Goal: Task Accomplishment & Management: Complete application form

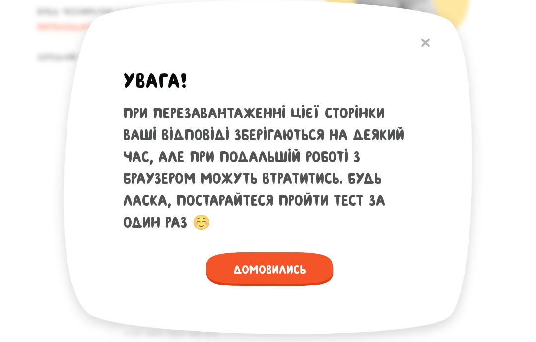
scroll to position [212, 0]
click at [296, 287] on span "Домовились" at bounding box center [269, 269] width 127 height 34
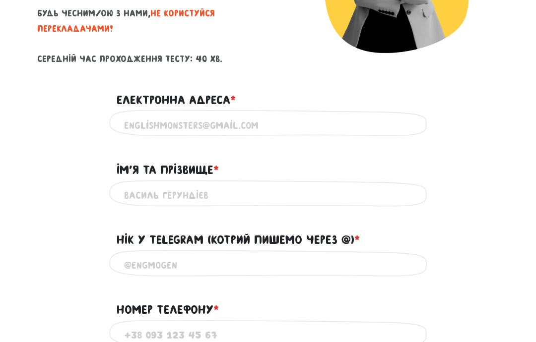
scroll to position [211, 0]
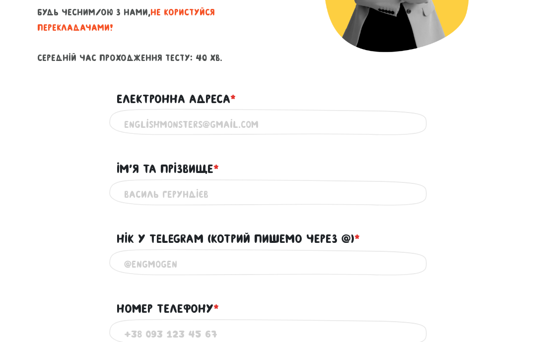
click at [245, 117] on input "Електронна адреса * ?" at bounding box center [268, 124] width 288 height 22
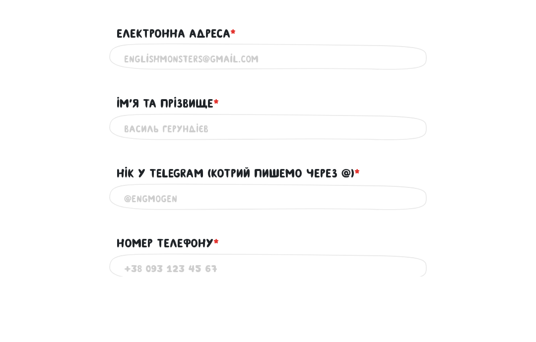
type input "[EMAIL_ADDRESS][DOMAIN_NAME]"
type input "[PERSON_NAME]"
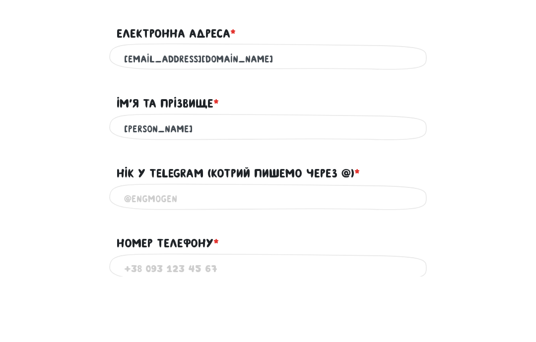
scroll to position [277, 0]
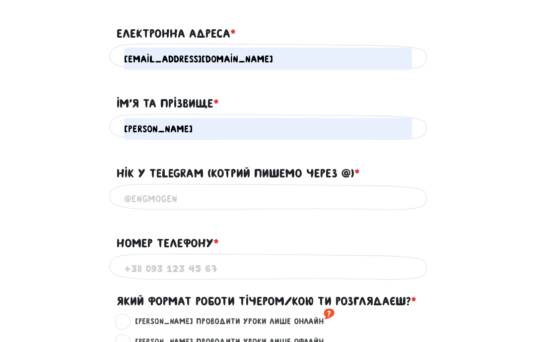
click at [337, 188] on input "Нік у Telegram (котрий пишемо через @) * ?" at bounding box center [268, 199] width 288 height 22
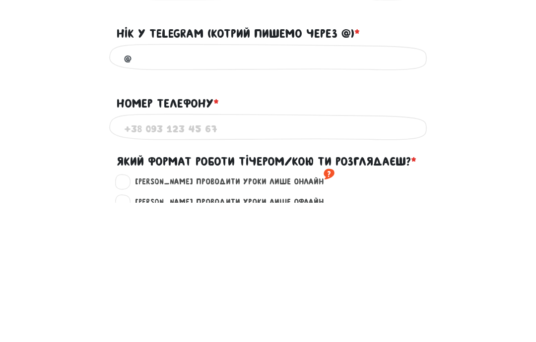
click at [175, 188] on input "@" at bounding box center [268, 199] width 288 height 22
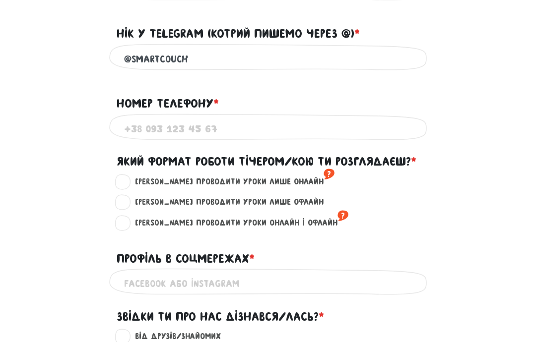
type input "@SmartCouch"
click at [242, 134] on input "Номер телефону * ?" at bounding box center [268, 130] width 288 height 22
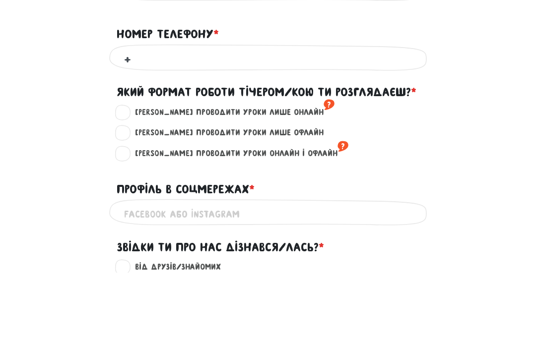
type input "[PHONE_NUMBER]"
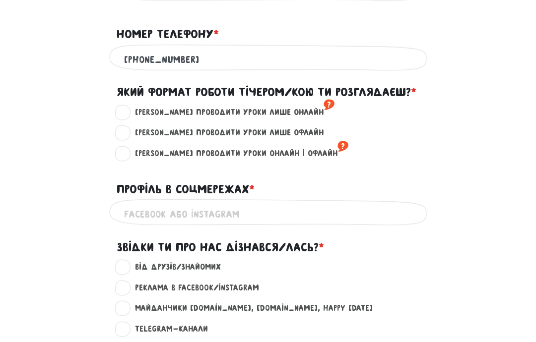
click at [221, 110] on label "[PERSON_NAME] проводити уроки лише онлайн ?" at bounding box center [230, 112] width 208 height 13
click at [127, 110] on input "[PERSON_NAME] проводити уроки лише онлайн ?" at bounding box center [123, 111] width 8 height 10
radio input "true"
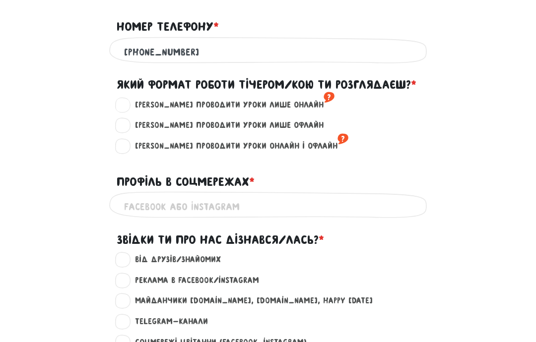
scroll to position [494, 0]
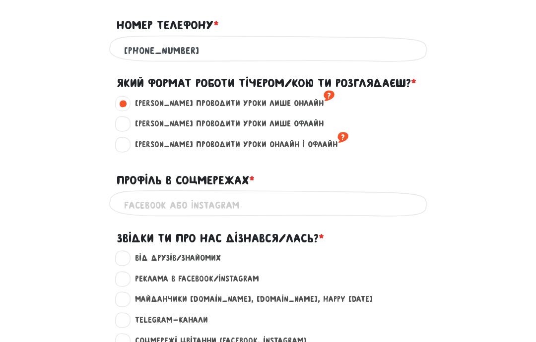
click at [336, 195] on input "Профіль в соцмережах * ?" at bounding box center [268, 206] width 288 height 22
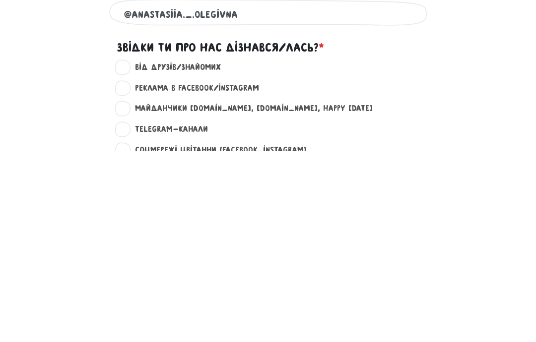
type input "@anastasiia._.olegivna"
click at [127, 294] on label "Майданчики [DOMAIN_NAME], [DOMAIN_NAME], happy [DATE] ?" at bounding box center [249, 300] width 246 height 13
click at [127, 294] on input "Майданчики [DOMAIN_NAME], [DOMAIN_NAME], happy [DATE] ?" at bounding box center [123, 299] width 8 height 10
radio input "true"
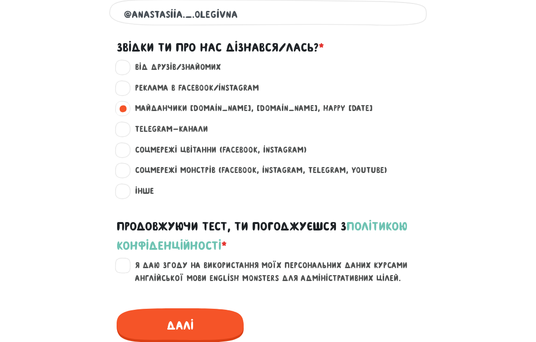
click at [133, 260] on label "Я даю згоду на використання моїх персональних даних курсами англійської мови En…" at bounding box center [273, 271] width 295 height 25
click at [127, 260] on input "Я даю згоду на використання моїх персональних даних курсами англійської мови En…" at bounding box center [123, 264] width 8 height 10
checkbox input "true"
click at [189, 323] on span "Далі" at bounding box center [180, 325] width 127 height 34
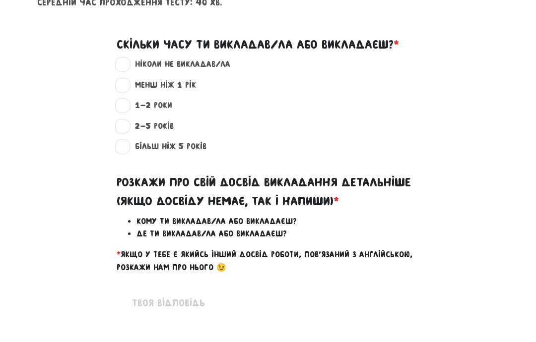
scroll to position [271, 0]
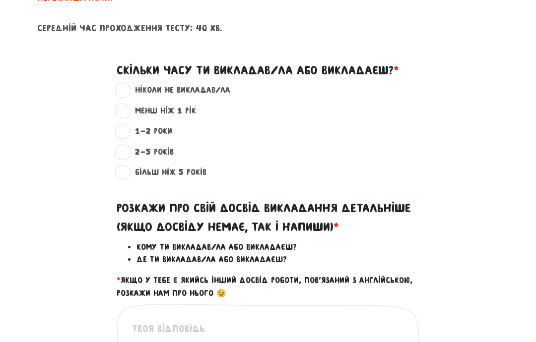
click at [199, 173] on label "більш ніж 5 років ?" at bounding box center [166, 172] width 80 height 13
click at [127, 173] on input "більш ніж 5 років ?" at bounding box center [123, 171] width 8 height 10
radio input "true"
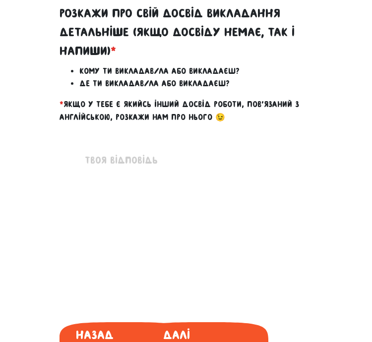
scroll to position [708, 0]
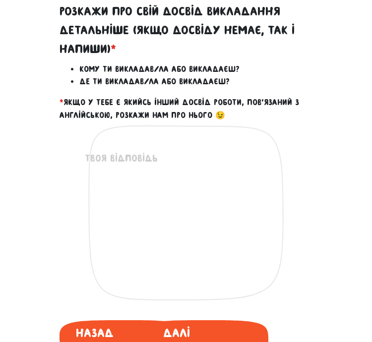
click at [197, 172] on textarea at bounding box center [186, 212] width 203 height 122
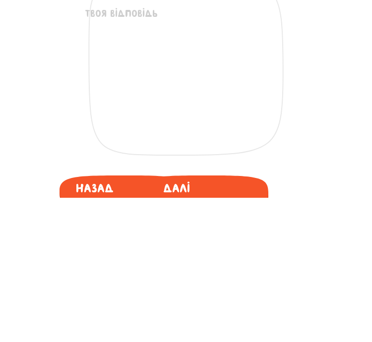
paste textarea "ВИКЛАДАЧ АНГЛІЙСЬКОЇ МОВИ, ФОП [PERSON_NAME] [DATE] – [DATE] Викладання англійс…"
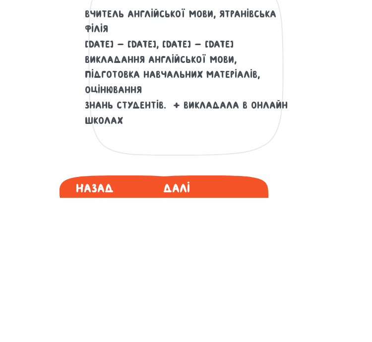
scroll to position [852, 0]
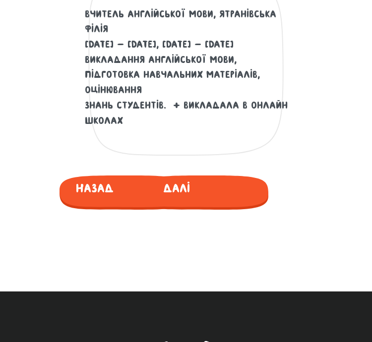
type textarea "ВИКЛАДАЧ АНГЛІЙСЬКОЇ МОВИ, ФОП [PERSON_NAME] [DATE] – [DATE] Викладання англійс…"
click at [193, 193] on span "Далі" at bounding box center [176, 187] width 70 height 23
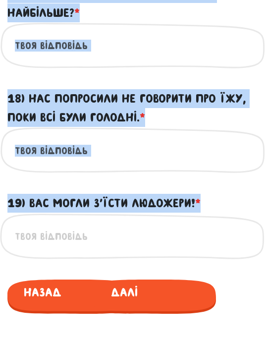
scroll to position [2217, 0]
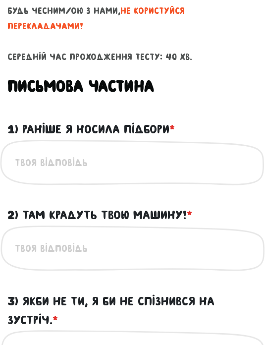
scroll to position [462, 0]
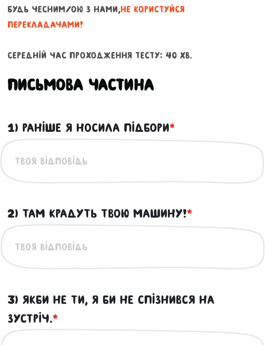
click at [132, 169] on input "1) Раніше я носила підбори * ?" at bounding box center [133, 162] width 236 height 22
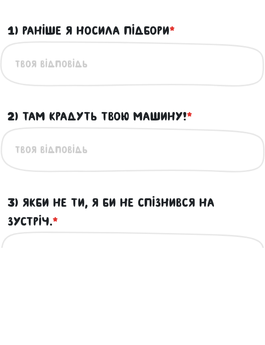
paste input "I used to wear high heels"
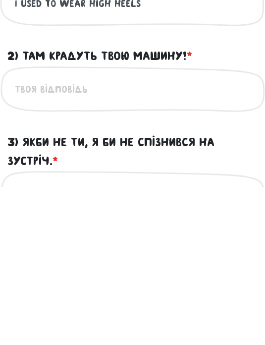
type input "I used to wear high heels"
click at [108, 237] on input "2) Там крадуть твою машину! * ?" at bounding box center [133, 248] width 236 height 22
paste input "They’re stealing your car!"
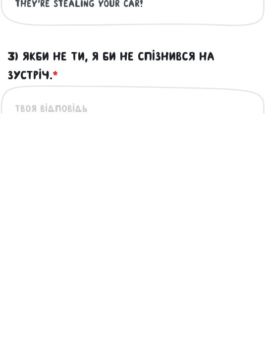
scroll to position [498, 0]
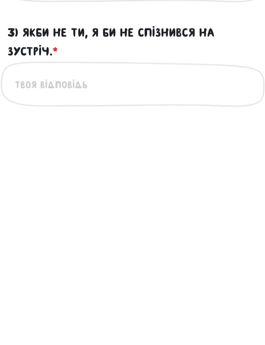
type input "They’re stealing your car!"
click at [135, 305] on input "3) Якби не ти, я би не спізнився на зустріч. * ?" at bounding box center [133, 316] width 236 height 22
paste input "If it weren’t for you, I wouldn’t have been late for the meeting"
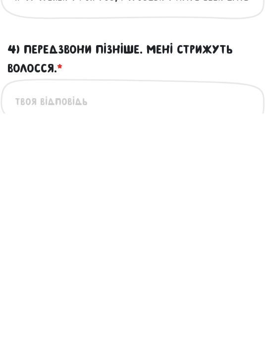
scroll to position [587, 0]
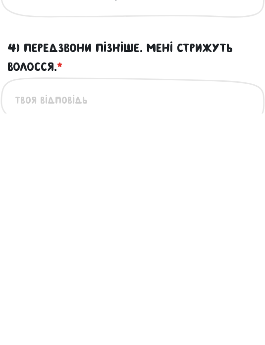
type input "If it weren’t for you, I wouldn’t have been late for the meeting"
click at [121, 321] on input "4) Передзвони пізніше. Мені стрижуть волосся. * ?" at bounding box center [133, 332] width 236 height 22
paste input "Call me back later. I’m getting my hair cut"
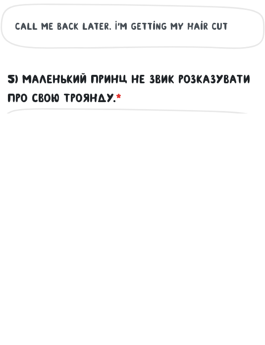
scroll to position [667, 0]
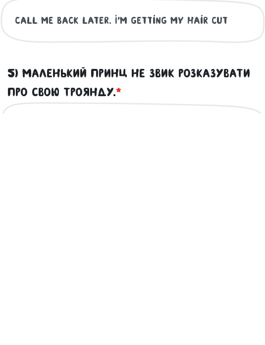
type input "Call me back later. I’m getting my hair cut"
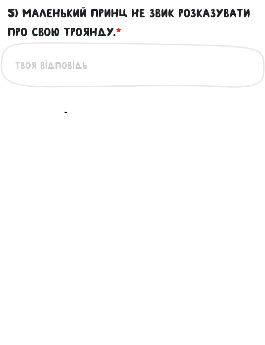
paste input "The [PERSON_NAME] wasn’t used to talking about his Rose"
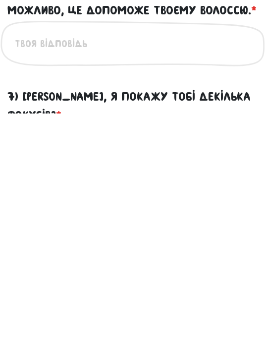
scroll to position [855, 0]
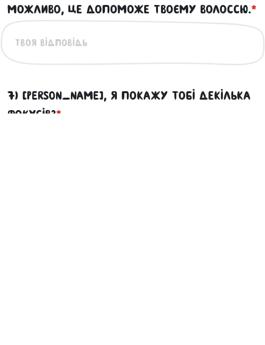
type input "The [PERSON_NAME] wasn’t used to talking about his Rose"
click at [102, 263] on input "6) Спробуй зробити маску з пива. Можливо, це допоможе твоєму волоссю. * ?" at bounding box center [133, 274] width 236 height 22
paste input "Try making a beer hair mask. It might help your hair"
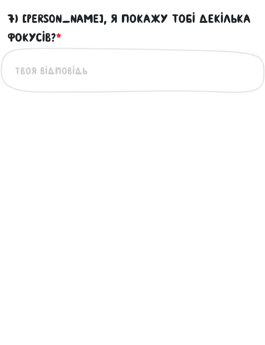
scroll to position [934, 0]
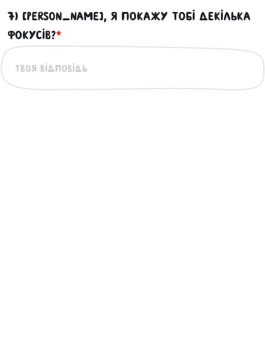
type input "Try making a beer hair mask. It might help your hair"
click at [97, 289] on input "7) [PERSON_NAME], я покажу тобі декілька фокусів? * ?" at bounding box center [133, 300] width 236 height 22
paste input "Do you want me to show you a few tricks?"
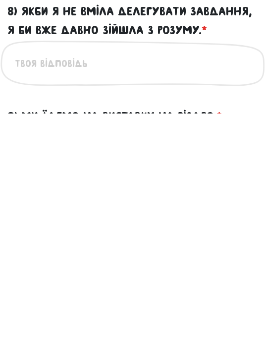
scroll to position [1066, 0]
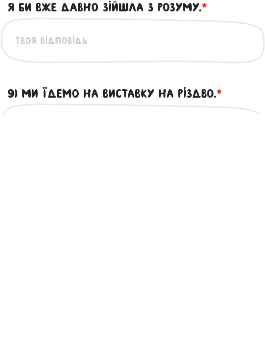
type input "Do you want me to show you a few tricks?"
click at [162, 261] on input "8) Якби я не вміла делегувати завдання, я би вже давно зійшла з розуму. * ?" at bounding box center [133, 272] width 236 height 22
paste input "If I didn’t know how to delegate tasks, I would have gone crazy a long time ago"
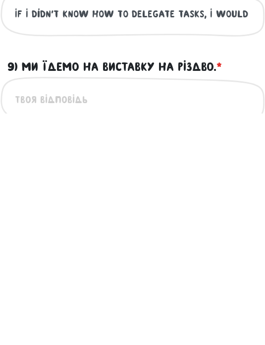
scroll to position [1110, 0]
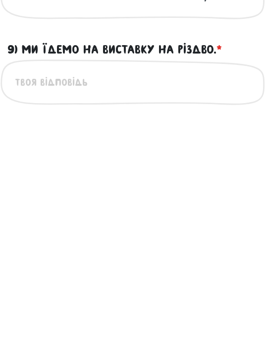
type input "If I didn’t know how to delegate tasks, I would have gone crazy a long time ago"
click at [115, 303] on input "9) Ми їдемо на виставку на Різдво. * ?" at bounding box center [133, 314] width 236 height 22
paste input "We’re going to the exhibition at Christmas"
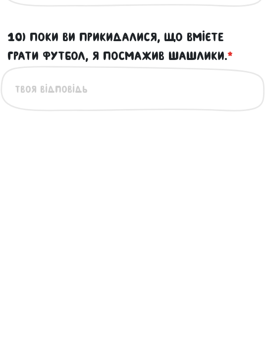
scroll to position [1212, 0]
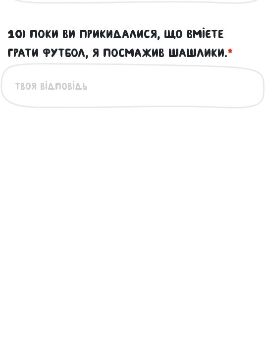
type input "We’re going to the exhibition at Christmas"
click at [153, 306] on input "10) Поки ви прикидалися, що вмієте грати футбол, я посмажив шашлики. * ?" at bounding box center [133, 317] width 236 height 22
paste input "While you were pretending to know how to play football, I grilled some kebabs"
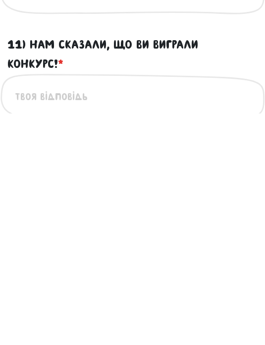
type input "While you were pretending to know how to play football, I grilled some kebabs"
click at [136, 317] on input "11) Нам сказали, що ви виграли конкурс! * ?" at bounding box center [133, 328] width 236 height 22
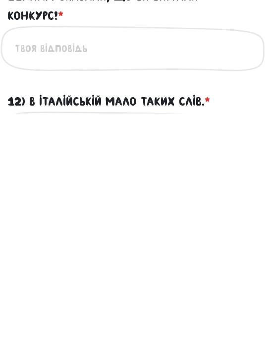
paste input "We were told that you won the contest!"
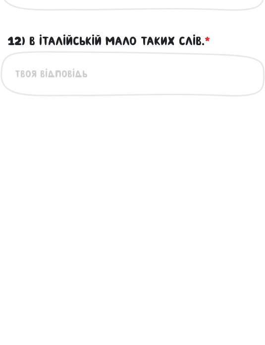
scroll to position [1415, 0]
type input "We were told that you won the contest!"
click at [145, 294] on input "12) В італійській мало таких слів. * ?" at bounding box center [133, 305] width 236 height 22
paste input "We were told that you won the contest!"
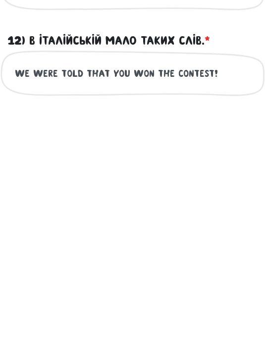
click at [23, 294] on input "We were told that you won the contest!" at bounding box center [133, 305] width 236 height 22
paste input "Italian has few words like that"
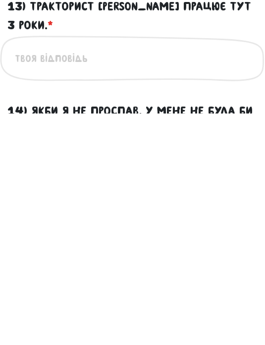
scroll to position [1536, 0]
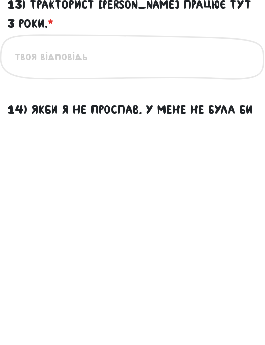
type input "Italian has few words like that"
click at [128, 278] on input "13) Тракторист [PERSON_NAME] працює тут 3 роки. * ?" at bounding box center [133, 289] width 236 height 22
paste input "The tractor driver [PERSON_NAME] has been working here for 3 years"
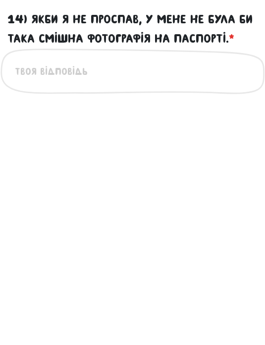
scroll to position [1627, 0]
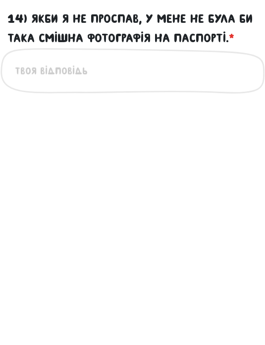
type input "The tractor driver [PERSON_NAME] has been working here for 3 years"
click at [147, 292] on input "14) Якби я не проспав, у мене не була би така смішна фотографія на паспорті. * ?" at bounding box center [133, 303] width 236 height 22
paste input "If I hadn’t overslept, I wouldn’t have such a funny photo on my passport."
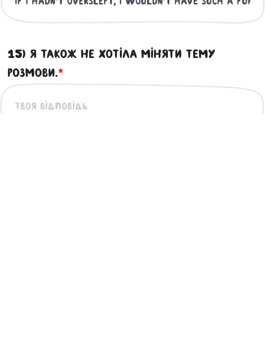
scroll to position [1704, 0]
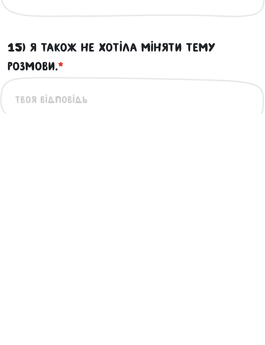
type input "If I hadn’t overslept, I wouldn’t have such a funny photo on my passport"
click at [126, 320] on input "15) Я також не хотіла міняти тему розмови. * ?" at bounding box center [133, 331] width 236 height 22
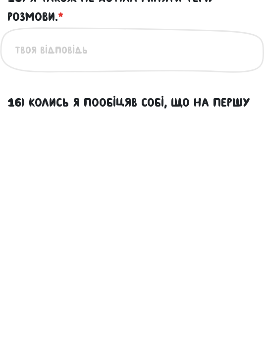
paste input "I also didn’t want to change the topic of conversation"
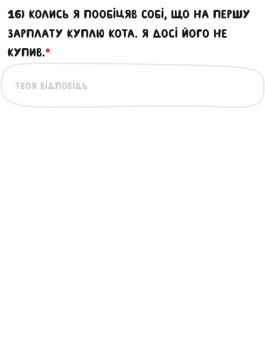
scroll to position [1845, 0]
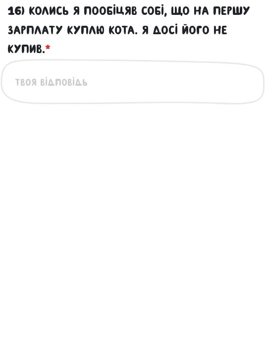
type input "I also didn’t want to change the topic of conversation"
click at [153, 303] on input "16) Колись я пообіцяв собі, що на першу зарплату куплю кота. Я досі його не куп…" at bounding box center [133, 314] width 236 height 22
paste input "Once I promised myself that I’d buy a cat with my first salary. I still haven’t…"
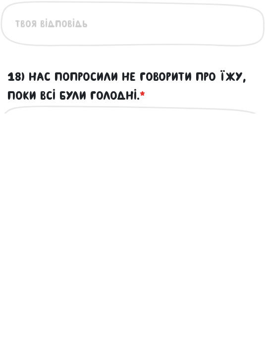
scroll to position [2038, 0]
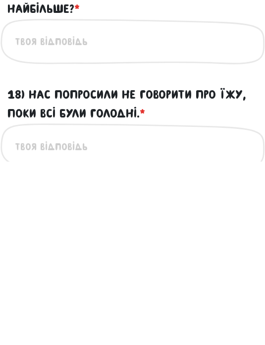
type input "Once I promised myself that I’d buy a cat with my first salary. I still haven’t…"
click at [131, 214] on input "17) Яка краватка тобі подобається найбільше? * ?" at bounding box center [133, 225] width 236 height 22
paste input "Which tie do you like the most?"
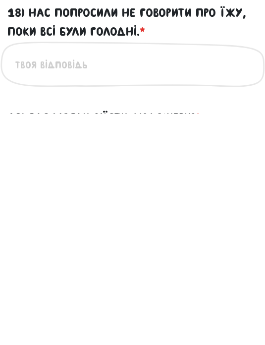
scroll to position [2073, 0]
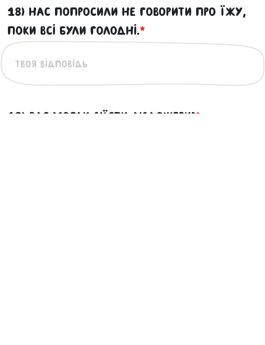
type input "Which tie do you like the most?"
click at [135, 284] on input "18) Нас попросили не говорити про їжу, поки всі були голодні. * ?" at bounding box center [133, 295] width 236 height 22
paste input "We were asked not to talk about food while everyone was hungry."
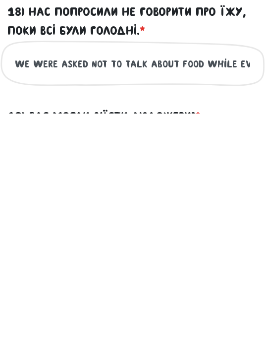
scroll to position [2305, 0]
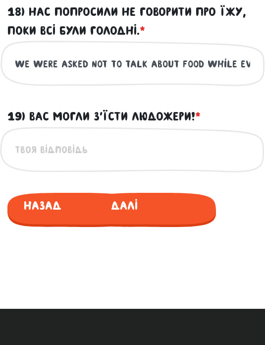
type input "We were asked not to talk about food while everyone was hungry"
click at [83, 161] on input "19) Вас могли з’їсти людожери! * ?" at bounding box center [133, 150] width 236 height 22
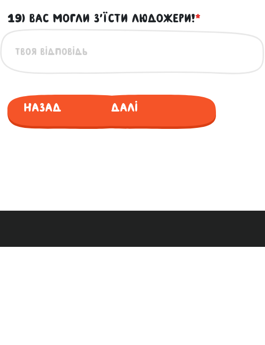
paste input "You could have been eaten by cannibals!"
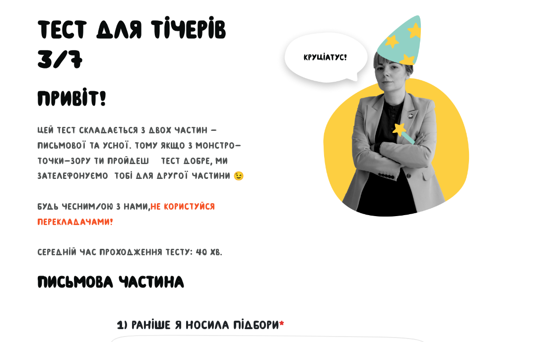
scroll to position [46, 0]
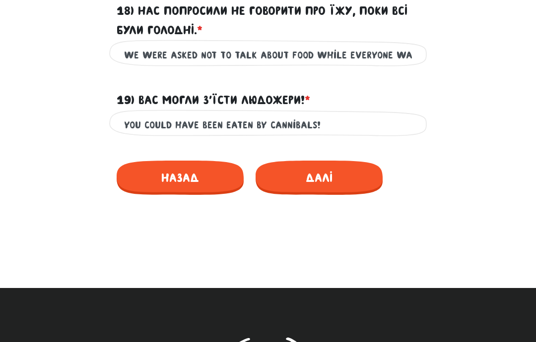
type input "You could have been eaten by cannibals!"
click at [350, 168] on span "Далі" at bounding box center [318, 178] width 127 height 34
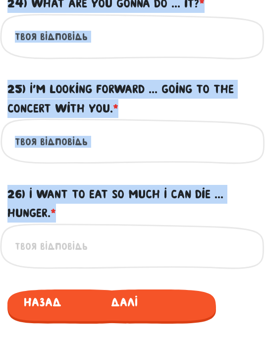
scroll to position [995, 0]
click at [207, 223] on label "26) I want to eat so much I can die ... hunger. * ?" at bounding box center [132, 204] width 250 height 38
click at [207, 236] on input "26) I want to eat so much I can die ... hunger. * ?" at bounding box center [133, 247] width 236 height 22
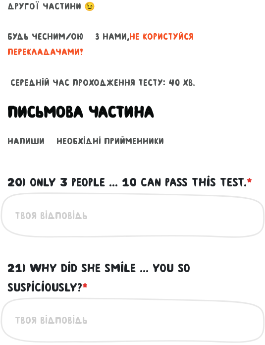
scroll to position [436, 0]
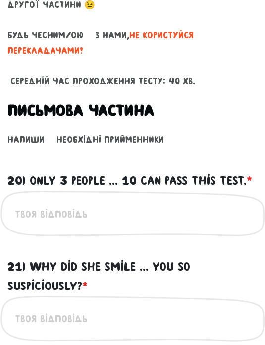
click at [156, 225] on input "20) Only 3 people ... 10 can pass this test. * ?" at bounding box center [133, 214] width 236 height 22
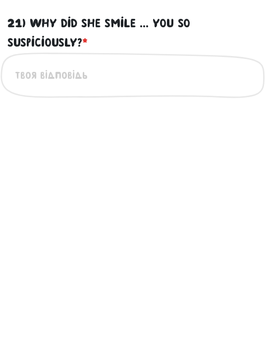
scroll to position [468, 0]
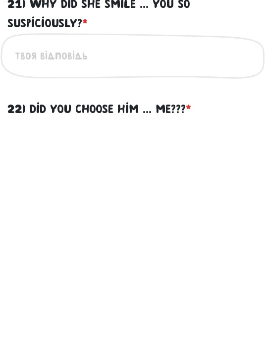
type input "Out of"
click at [118, 277] on input "21) Why did she smile ... you so suspiciously? * ?" at bounding box center [133, 288] width 236 height 22
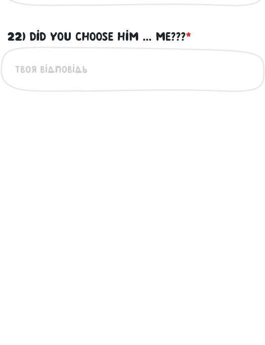
scroll to position [541, 0]
type input "at"
click at [146, 290] on input "22) Did you choose him ... me??? * ?" at bounding box center [133, 301] width 236 height 22
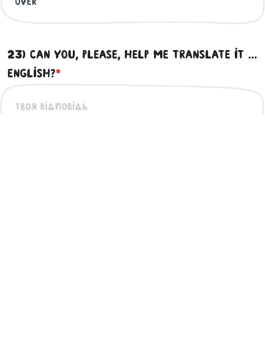
type input "Over"
click at [122, 327] on input "23) Can you, please, help me translate it ... English? * ?" at bounding box center [133, 338] width 236 height 22
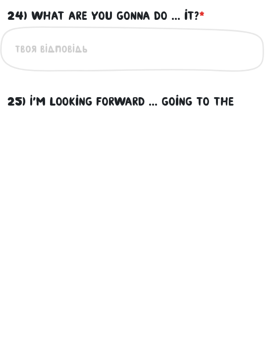
scroll to position [751, 0]
type input "Into"
click at [139, 270] on input "24) What are you gonna do ... it? * ?" at bounding box center [133, 281] width 236 height 22
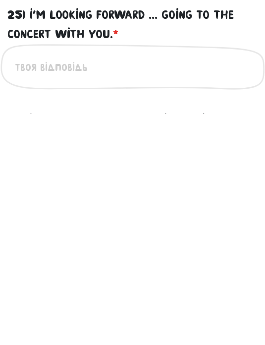
scroll to position [847, 0]
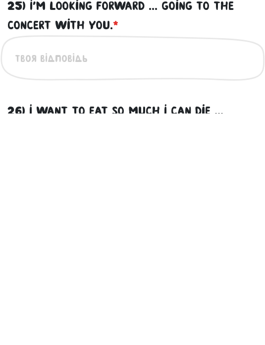
type input "About"
click at [167, 279] on input "25) I'm looking forward ... going to the concert with you. * ?" at bounding box center [133, 290] width 236 height 22
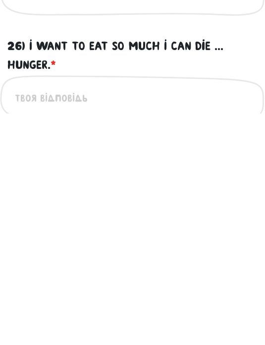
scroll to position [922, 0]
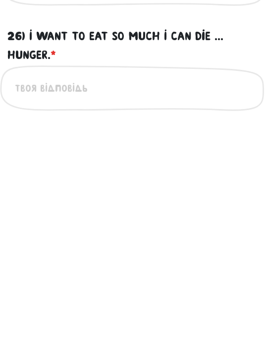
type input "To"
click at [135, 309] on input "26) I want to eat so much I can die ... hunger. * ?" at bounding box center [133, 320] width 236 height 22
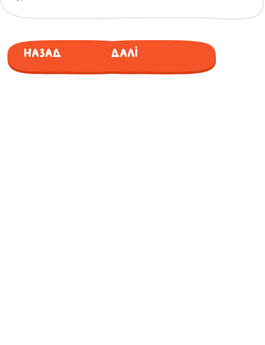
type input "Of"
click at [151, 272] on span "Далі" at bounding box center [124, 283] width 70 height 23
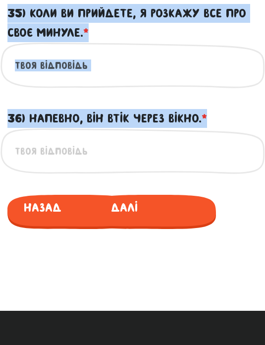
scroll to position [1358, 0]
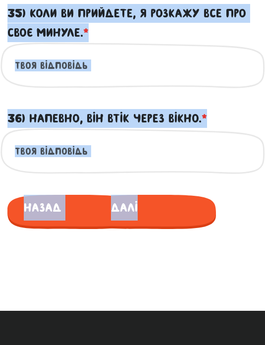
click at [240, 176] on div "Це обов'язкове поле" at bounding box center [132, 151] width 265 height 47
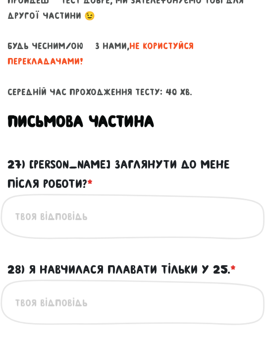
scroll to position [454, 0]
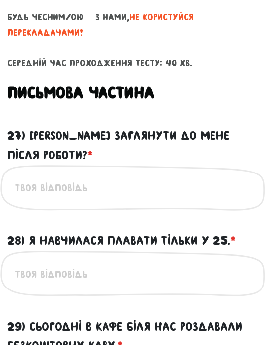
click at [112, 200] on input "27) [PERSON_NAME] заглянути до мене після роботи? * ?" at bounding box center [133, 189] width 236 height 22
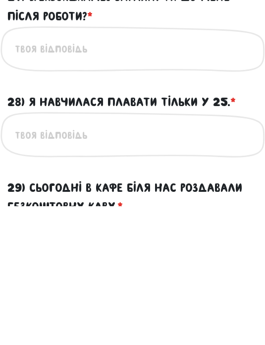
paste input "Can you drop by my place after work?"
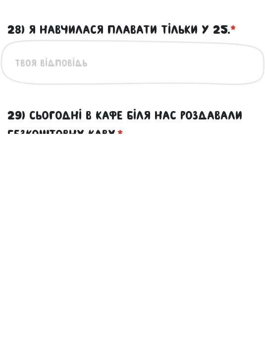
type input "Can you drop by my place after work?"
click at [170, 263] on input "28) Я навчилася плавати тільки у 25. * ?" at bounding box center [133, 274] width 236 height 22
paste input "I only learned to swim when I was 25."
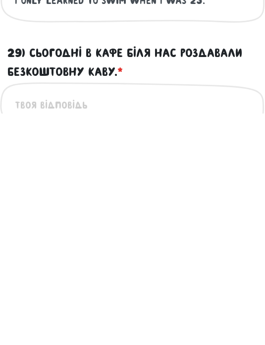
scroll to position [728, 0]
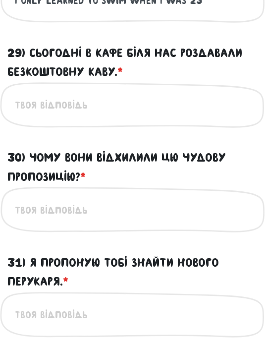
type input "I only learned to swim when I was 25"
click at [86, 117] on input "29) Сьогодні в кафе біля нас роздавали безкоштовну каву. * ?" at bounding box center [133, 105] width 236 height 22
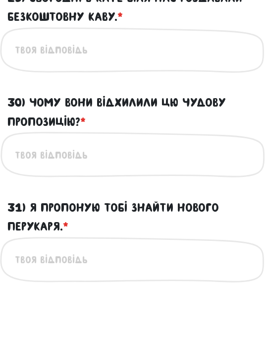
paste input "[DATE], they were giving out free coffee at the café near [GEOGRAPHIC_DATA]."
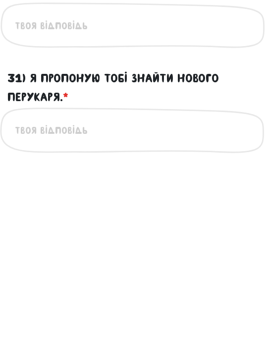
type input "[DATE], they were giving out free coffee at the café near [GEOGRAPHIC_DATA]"
click at [112, 199] on input "30) Чому вони відхилили цю чудову пропозицію? * ?" at bounding box center [133, 210] width 236 height 22
paste input "Why did they reject this wonderful offer?"
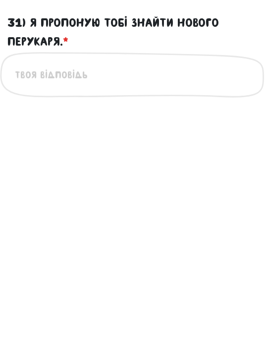
scroll to position [740, 0]
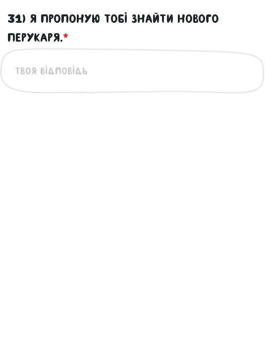
type input "Why did they reject this wonderful offer?"
click at [133, 292] on input "31) Я пропоную тобі знайти нового перукаря. * ?" at bounding box center [133, 303] width 236 height 22
paste input "I suggest you find a new hairdresser."
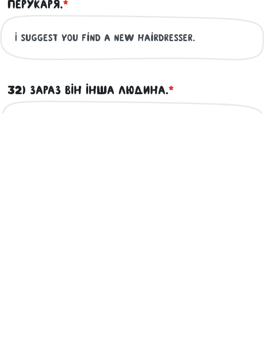
scroll to position [815, 0]
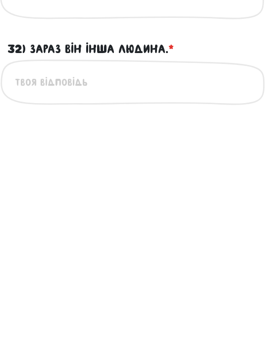
type input "I suggest you find a new hairdresser."
click at [144, 303] on input "32) Зараз він інша людина. * ?" at bounding box center [133, 314] width 236 height 22
paste input "Now he’s a different person."
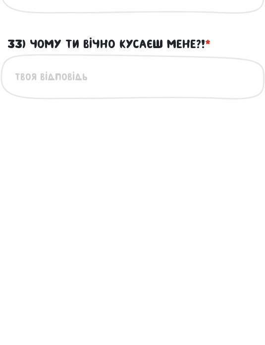
scroll to position [936, 0]
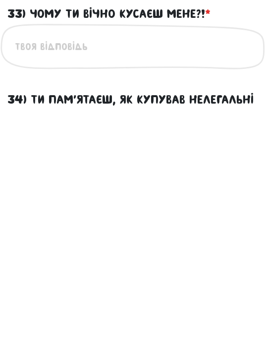
type input "Now he’s a different person"
click at [191, 267] on input "33) Чому ти вічно кусаєш мене?! * ?" at bounding box center [133, 278] width 236 height 22
paste input "Why do you keep biting me?!"
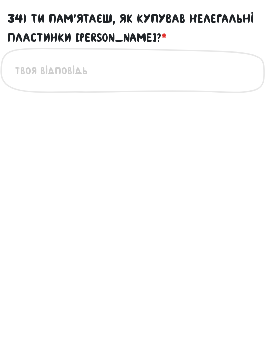
scroll to position [1024, 0]
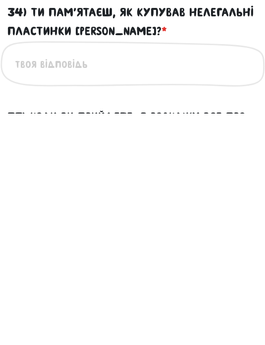
type input "Why do you keep biting me?!"
click at [165, 285] on input "34) Ти пам’ятаєш, як купував нелегальні пластинки [PERSON_NAME]? * ?" at bounding box center [133, 296] width 236 height 22
paste input "Do you remember how you used to buy [PERSON_NAME] records?"
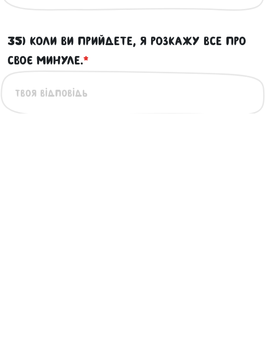
scroll to position [1104, 0]
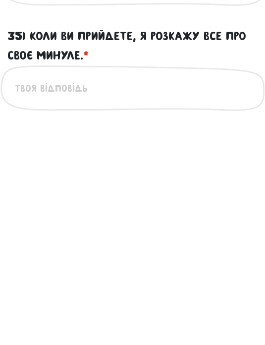
type input "Do you remember how you used to buy [PERSON_NAME] records?"
click at [110, 309] on input "35) Коли ви прийдете, я розкажу все про своє минуле. * ?" at bounding box center [133, 320] width 236 height 22
paste input "When you come, I’ll tell you everything about my past"
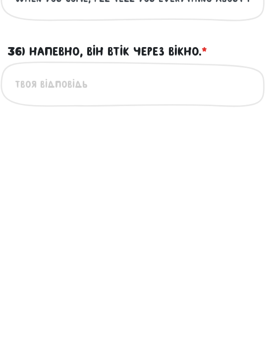
scroll to position [1213, 0]
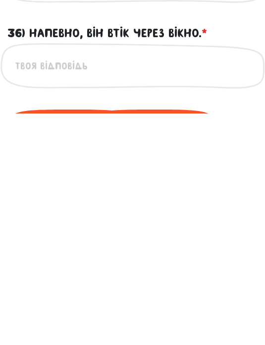
type input "When you come, I’ll tell you everything about my past"
click at [141, 287] on input "36) Напевно, він втік через вікно. * ?" at bounding box center [133, 298] width 236 height 22
paste input "He probably escaped through the window"
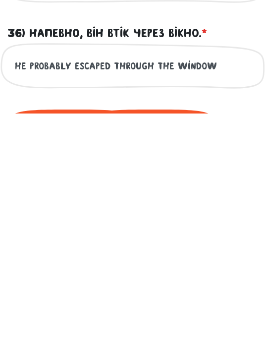
type input "He probably escaped through the window"
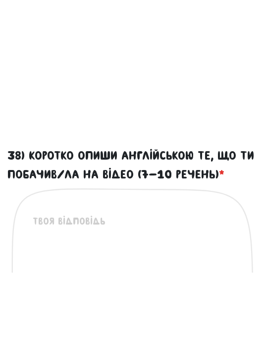
scroll to position [623, 0]
click at [129, 247] on textarea "38) Коротко опиши англійською те, що ти побачив/ла на відео (7-10 речень) *" at bounding box center [133, 275] width 201 height 122
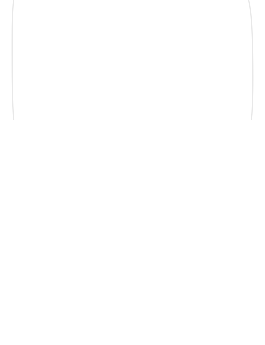
paste textarea "I saw a little girl sitting in the back seat, drawing. Her mother was watching …"
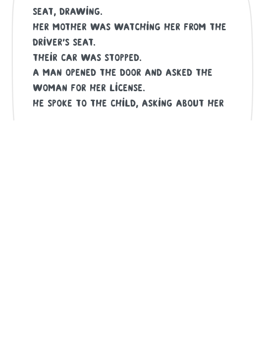
scroll to position [0, 0]
click at [43, 214] on textarea "I saw a little girl sitting in the back seat, drawing. Her mother was watching …" at bounding box center [133, 275] width 201 height 122
click at [40, 214] on textarea "I saw a little girl sitting in the back seat, drawing. Her mother was watching …" at bounding box center [133, 275] width 201 height 122
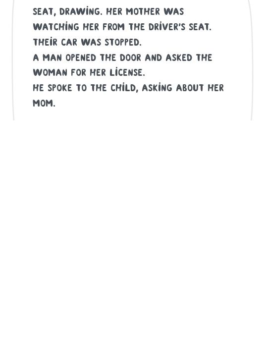
click at [34, 214] on textarea "I saw a little girl sitting in the back seat, drawing. Her mother was watching …" at bounding box center [133, 275] width 201 height 122
click at [39, 214] on textarea "I saw a little girl sitting in the back seat, drawing. Her mother was watching …" at bounding box center [133, 275] width 201 height 122
click at [35, 214] on textarea "I saw a little girl sitting in the back seat, drawing. Her mother was watching …" at bounding box center [133, 275] width 201 height 122
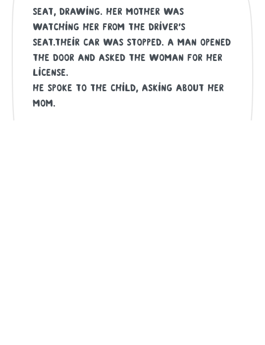
click at [162, 214] on textarea "I saw a little girl sitting in the back seat, drawing. Her mother was watching …" at bounding box center [133, 275] width 201 height 122
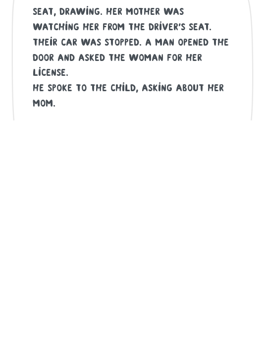
click at [38, 214] on textarea "I saw a little girl sitting in the back seat, drawing. Her mother was watching …" at bounding box center [133, 275] width 201 height 122
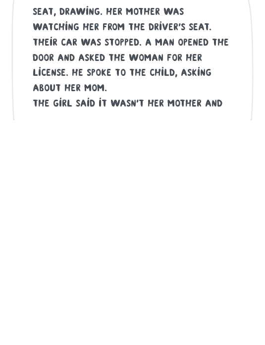
click at [84, 214] on textarea "I saw a little girl sitting in the back seat, drawing. Her mother was watching …" at bounding box center [133, 275] width 201 height 122
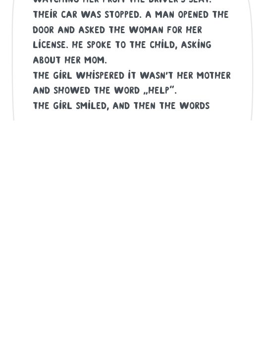
scroll to position [27, 0]
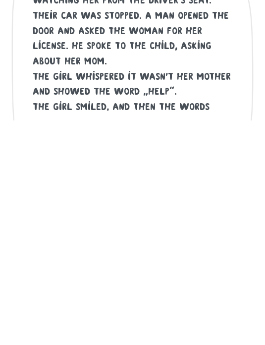
click at [37, 214] on textarea "I saw a little girl sitting in the back seat, drawing. Her mother was watching …" at bounding box center [133, 275] width 201 height 122
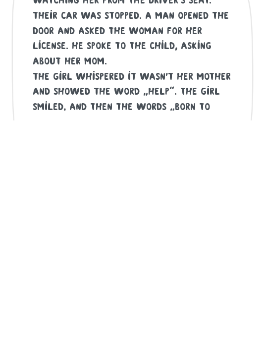
scroll to position [848, 0]
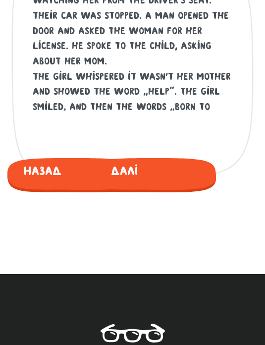
click at [178, 98] on textarea "I saw a little girl sitting in the back seat, drawing. Her mother was watching …" at bounding box center [133, 50] width 201 height 122
paste textarea "man sternly asked the woman to get out. The"
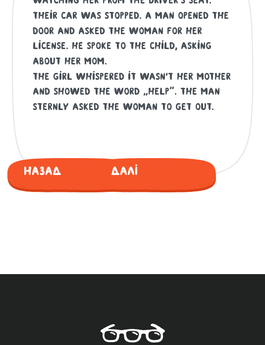
click at [60, 111] on textarea "I saw a little girl sitting in the back seat, drawing. Her mother was watching …" at bounding box center [133, 50] width 201 height 122
click at [59, 111] on textarea "I saw a little girl sitting in the back seat, drawing. Her mother was watching …" at bounding box center [133, 50] width 201 height 122
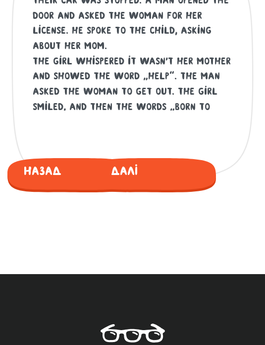
scroll to position [42, 0]
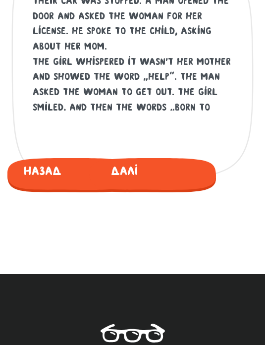
click at [125, 111] on textarea "I saw a little girl sitting in the back seat, drawing. Her mother was watching …" at bounding box center [133, 50] width 201 height 122
type textarea "I saw a little girl sitting in the back seat, drawing. Her mother was watching …"
click at [134, 181] on span "Далі" at bounding box center [124, 169] width 70 height 23
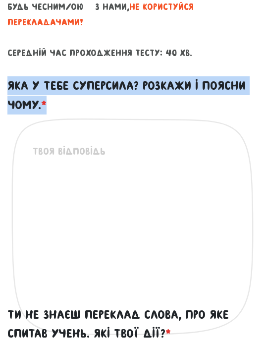
scroll to position [464, 0]
click at [135, 193] on textarea "Яка у тебе суперсила? Розкажи і поясни чому. *" at bounding box center [133, 205] width 201 height 122
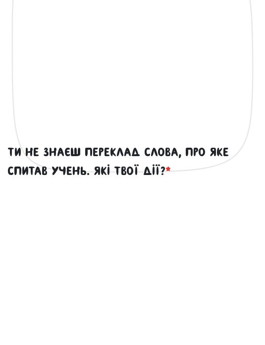
paste textarea "здатність бачити красу та сенс у дрібницях"
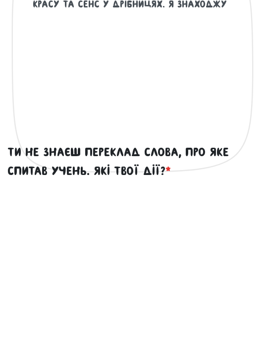
paste textarea "натхнення там, де інші бачать буденність"
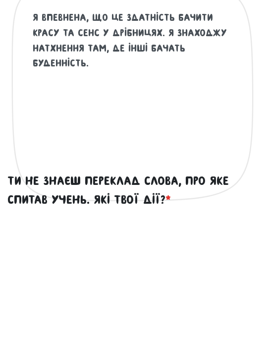
click at [165, 144] on textarea "Я впевнена, що це здатність бачити красу та сенс у дрібницях. Я знаходжу натхне…" at bounding box center [133, 205] width 201 height 122
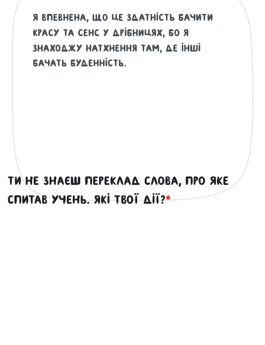
click at [198, 144] on textarea "Я впевнена, що це здатність бачити красу та сенс у дрібницях, бо Я знаходжу нат…" at bounding box center [133, 205] width 201 height 122
click at [187, 144] on textarea "Я впевнена, що це здатність бачити красу та сенс у дрібницях, бо Я знаходжу нат…" at bounding box center [133, 205] width 201 height 122
click at [198, 144] on textarea "Я впевнена, що це здатність бачити красу та сенс у дрібницях, бо Я знаходжу нат…" at bounding box center [133, 205] width 201 height 122
click at [183, 144] on textarea "Я впевнена, що це здатність бачити красу та сенс у дрібницях, бо Я знаходжу нат…" at bounding box center [133, 205] width 201 height 122
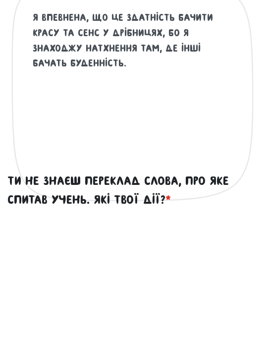
click at [183, 144] on textarea "Я впевнена, що це здатність бачити красу та сенс у дрібницях, бо Я знаходжу нат…" at bounding box center [133, 205] width 201 height 122
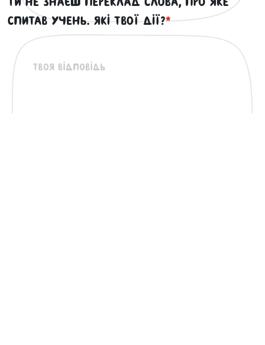
scroll to position [554, 0]
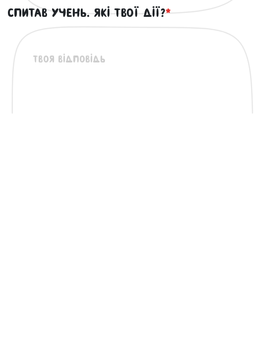
type textarea "Я впевнена, що це здатність бачити красу та сенс у дрібницях, бо часто знаходжу…"
click at [177, 283] on textarea "Ти не знаєш переклад слова, про яке спитав учень. Які твої дії? *" at bounding box center [133, 344] width 201 height 122
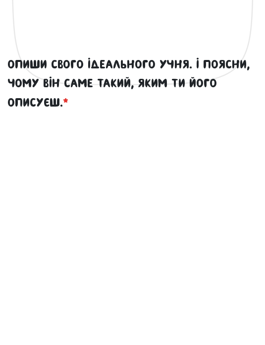
scroll to position [755, 0]
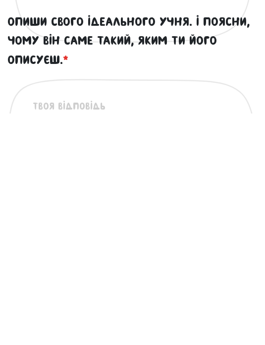
type textarea "Загуглити разом, це не соромно :)"
click at [29, 244] on label "Опиши свого ідеального учня. І поясни, чому він саме такий, яким ти його описує…" at bounding box center [132, 272] width 250 height 57
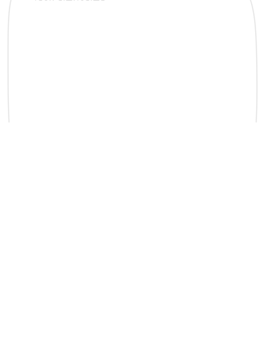
scroll to position [884, 0]
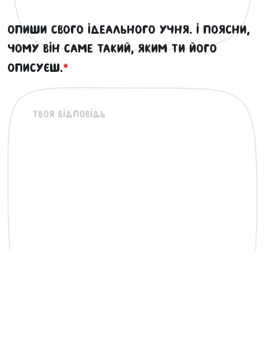
click at [21, 115] on label "Опиши свого ідеального учня. І поясни, чому він саме такий, яким ти його описує…" at bounding box center [132, 143] width 250 height 57
click at [33, 201] on textarea "Опиши свого ідеального учня. І поясни, чому він саме такий, яким ти його описує…" at bounding box center [133, 262] width 201 height 122
click at [32, 115] on label "Опиши свого ідеального учня. І поясни, чому він саме такий, яким ти його описує…" at bounding box center [132, 143] width 250 height 57
click at [33, 201] on textarea "Опиши свого ідеального учня. І поясни, чому він саме такий, яким ти його описує…" at bounding box center [133, 262] width 201 height 122
click at [39, 115] on label "Опиши свого ідеального учня. І поясни, чому він саме такий, яким ти його описує…" at bounding box center [132, 143] width 250 height 57
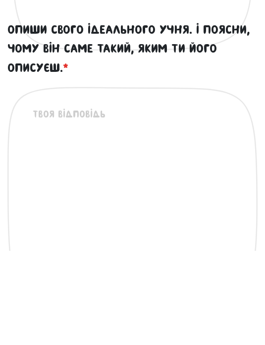
click at [39, 201] on textarea "Опиши свого ідеального учня. І поясни, чому він саме такий, яким ти його описує…" at bounding box center [133, 262] width 201 height 122
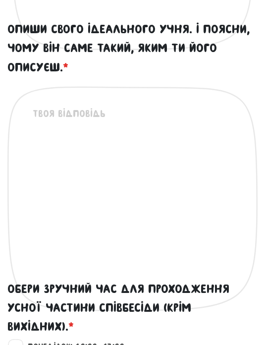
click at [187, 188] on textarea "Опиши свого ідеального учня. І поясни, чому він саме такий, яким ти його описує…" at bounding box center [133, 168] width 201 height 122
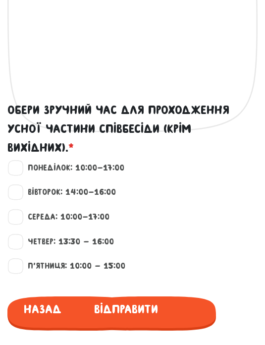
scroll to position [1169, 0]
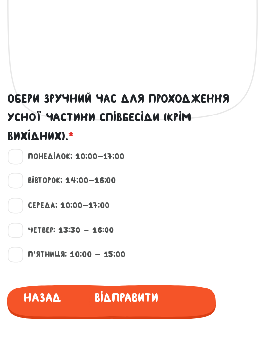
click at [96, 212] on label "Середа: 10:00-17:00" at bounding box center [64, 205] width 90 height 13
click at [20, 209] on input "Середа: 10:00-17:00" at bounding box center [16, 204] width 8 height 10
checkbox input "true"
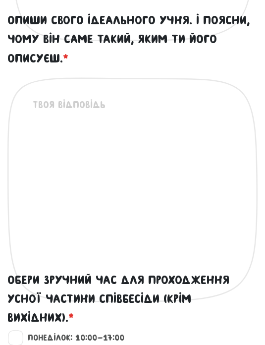
click at [87, 132] on textarea "Опиши свого ідеального учня. І поясни, чому він саме такий, яким ти його описує…" at bounding box center [133, 158] width 201 height 122
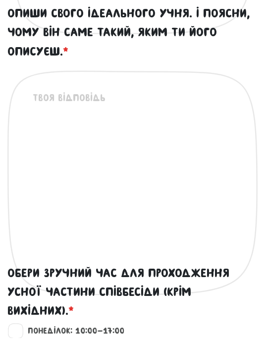
click at [20, 38] on label "Опиши свого ідеального учня. І поясни, чому він саме такий, яким ти його описує…" at bounding box center [132, 39] width 250 height 57
click at [33, 98] on textarea "Опиши свого ідеального учня. І поясни, чому він саме такий, яким ти його описує…" at bounding box center [133, 159] width 201 height 122
click at [36, 42] on label "Опиши свого ідеального учня. І поясни, чому він саме такий, яким ти його описує…" at bounding box center [132, 39] width 250 height 57
click at [36, 98] on textarea "Опиши свого ідеального учня. І поясни, чому він саме такий, яким ти його описує…" at bounding box center [133, 159] width 201 height 122
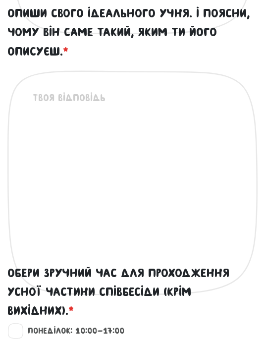
click at [140, 157] on textarea "Опиши свого ідеального учня. І поясни, чому він саме такий, яким ти його описує…" at bounding box center [133, 151] width 201 height 122
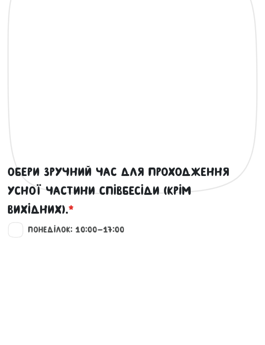
paste textarea "Мій ідеальний учень уважний, допитливий і відкритий до нового."
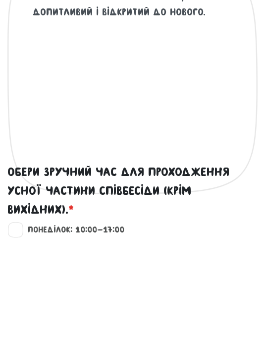
scroll to position [1096, 0]
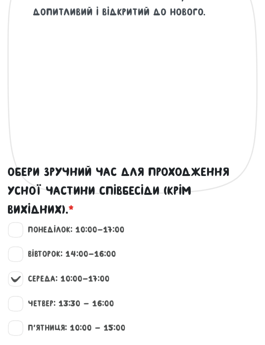
click at [213, 51] on textarea "Мій ідеальний учень уважний, допитливий і відкритий до нового." at bounding box center [133, 51] width 201 height 122
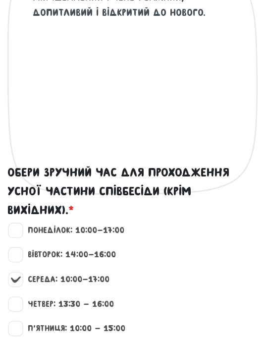
paste textarea "Йому цікаво говорити, обговорювати теми, що його хвилюють, і він не боїться роб…"
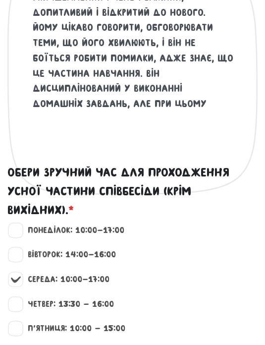
scroll to position [10, 0]
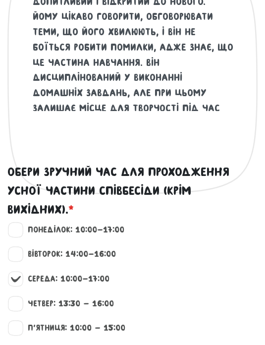
click at [144, 112] on textarea "Мій ідеальний учень уважний, допитливий і відкритий до нового. Йому цікаво гово…" at bounding box center [133, 51] width 201 height 122
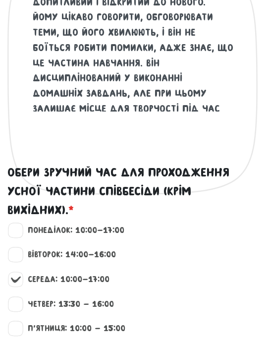
paste textarea "Я описала його таким, бо ти сама, як вчителька, цінуєш уважність, глибоке розум…"
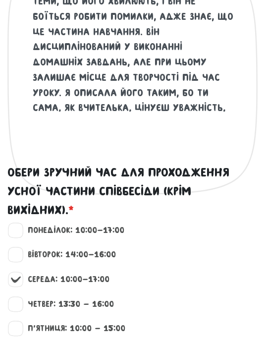
click at [222, 101] on textarea "Мій ідеальний учень уважний, допитливий і відкритий до нового. Йому цікаво гово…" at bounding box center [133, 51] width 201 height 122
click at [160, 112] on textarea "Мій ідеальний учень уважний, допитливий і відкритий до нового. Йому цікаво гово…" at bounding box center [133, 51] width 201 height 122
click at [189, 112] on textarea "Мій ідеальний учень уважний, допитливий і відкритий до нового. Йому цікаво гово…" at bounding box center [133, 51] width 201 height 122
click at [220, 112] on textarea "Мій ідеальний учень уважний, допитливий і відкритий до нового. Йому цікаво гово…" at bounding box center [133, 51] width 201 height 122
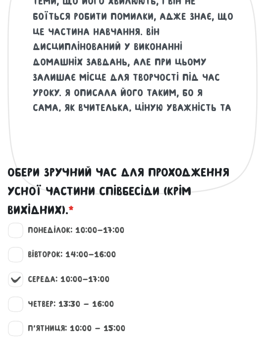
click at [190, 112] on textarea "Мій ідеальний учень уважний, допитливий і відкритий до нового. Йому цікаво гово…" at bounding box center [133, 51] width 201 height 122
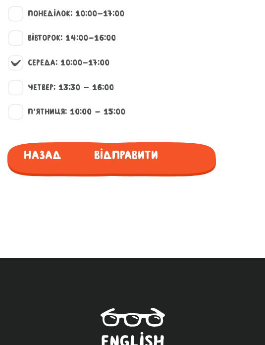
scroll to position [1312, 0]
type textarea "Мій ідеальний учень уважний, допитливий і відкритий до нового. Йому цікаво гово…"
click at [150, 165] on span "Відправити" at bounding box center [124, 153] width 70 height 23
